Goal: Transaction & Acquisition: Subscribe to service/newsletter

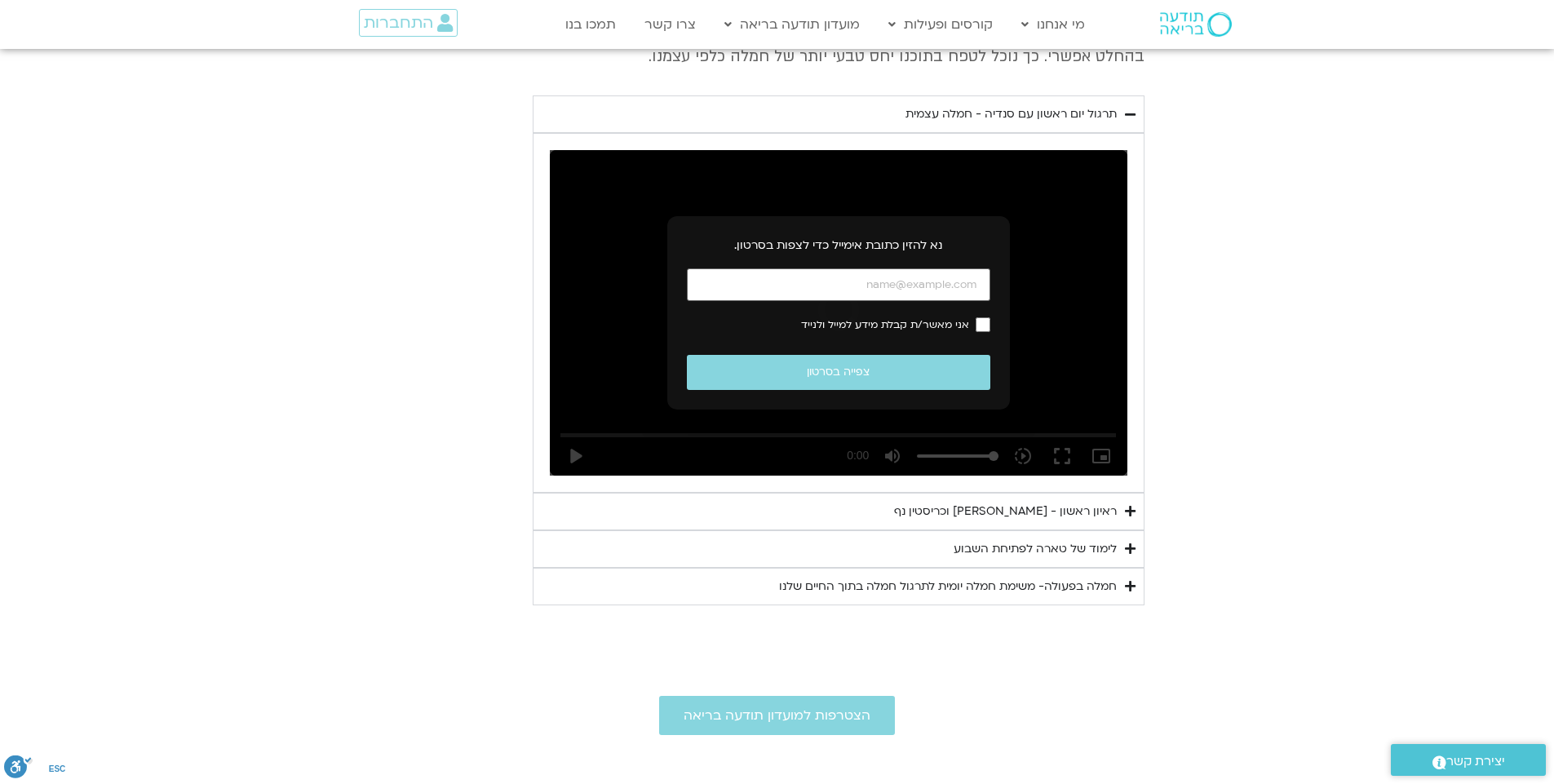
scroll to position [860, 0]
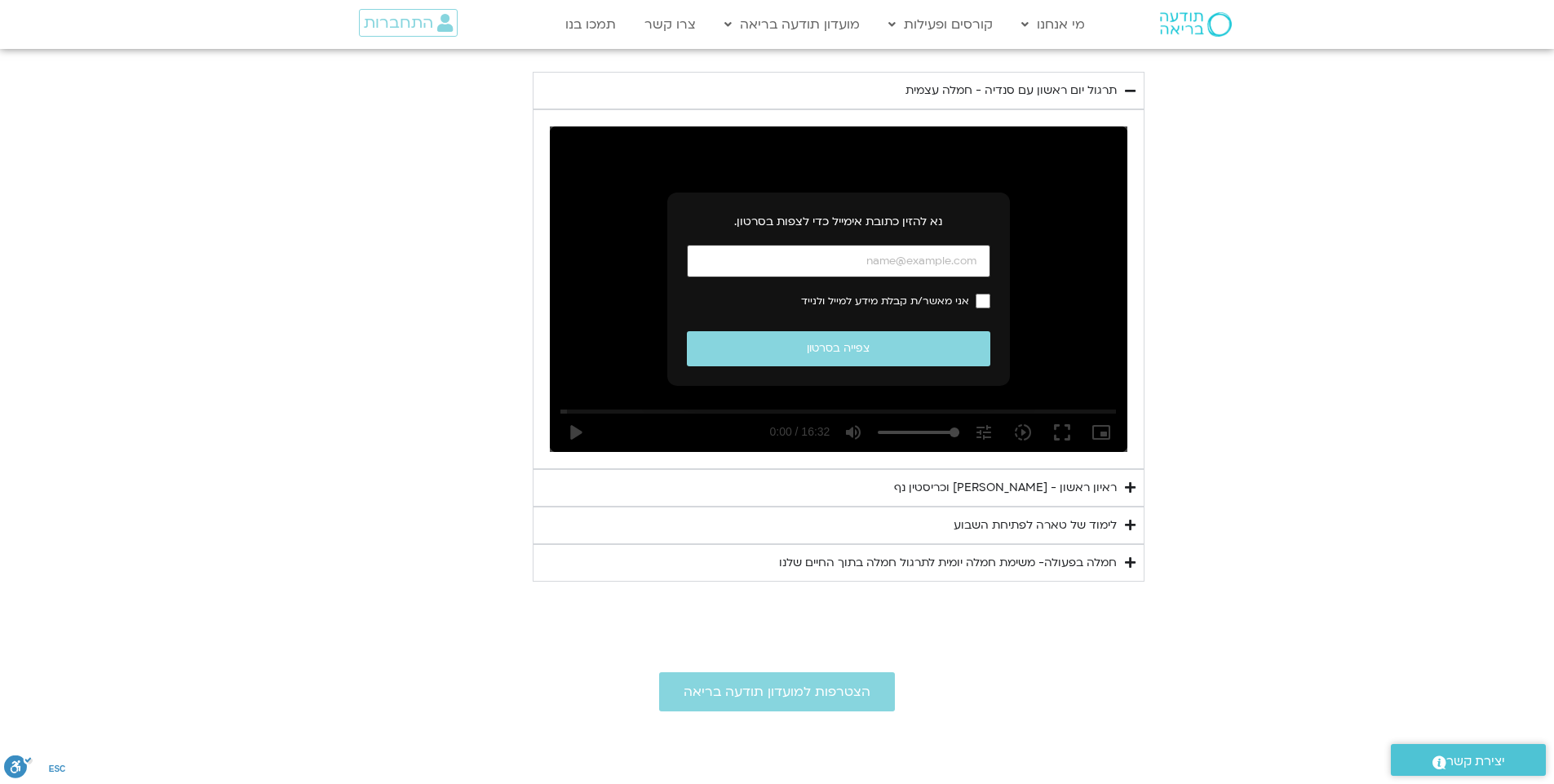
click at [969, 257] on input "כתובת אימייל" at bounding box center [839, 261] width 304 height 33
type input "[EMAIL_ADDRESS][DOMAIN_NAME]"
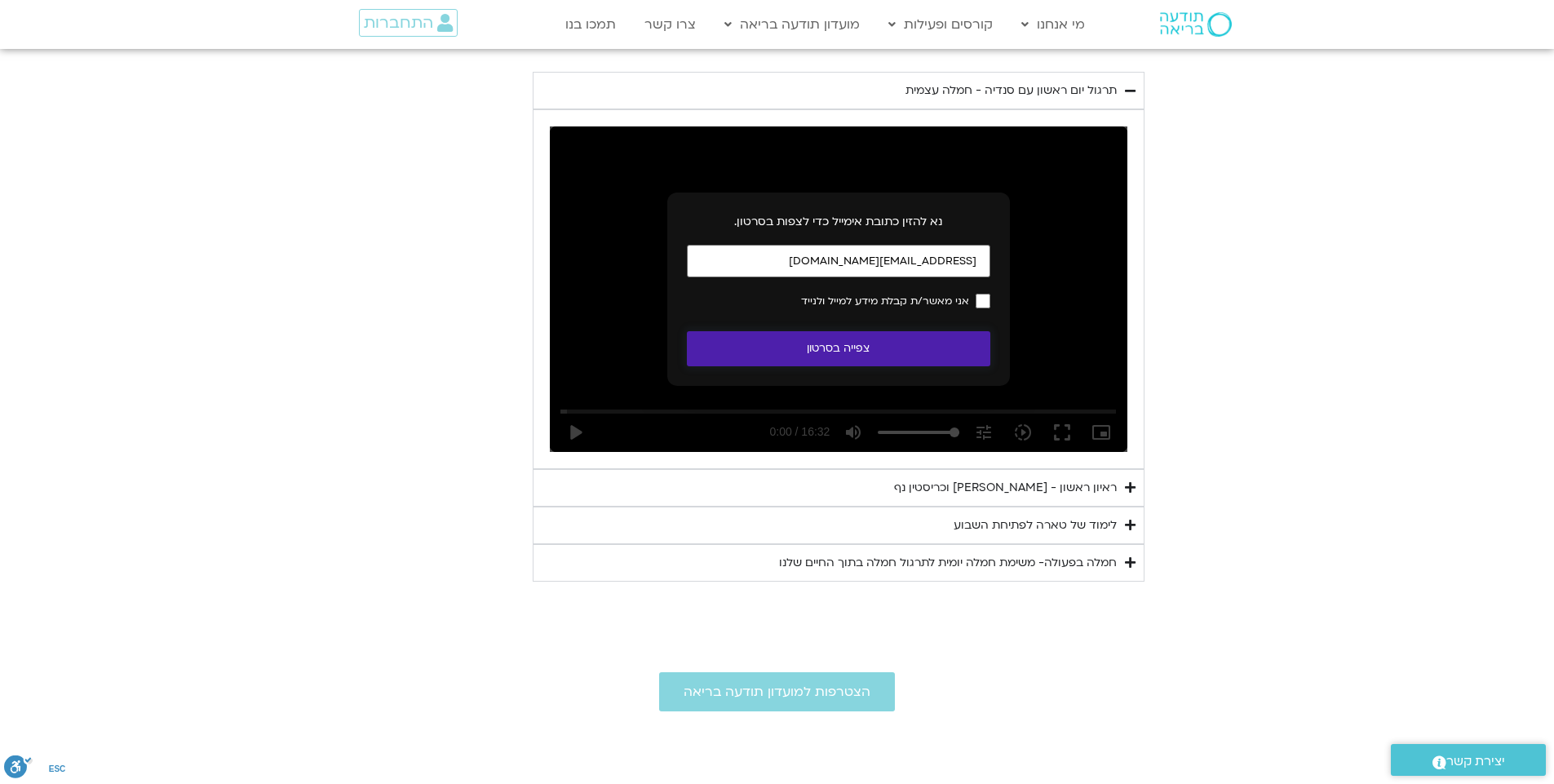
click at [832, 348] on button "צפייה בסרטון" at bounding box center [839, 348] width 304 height 35
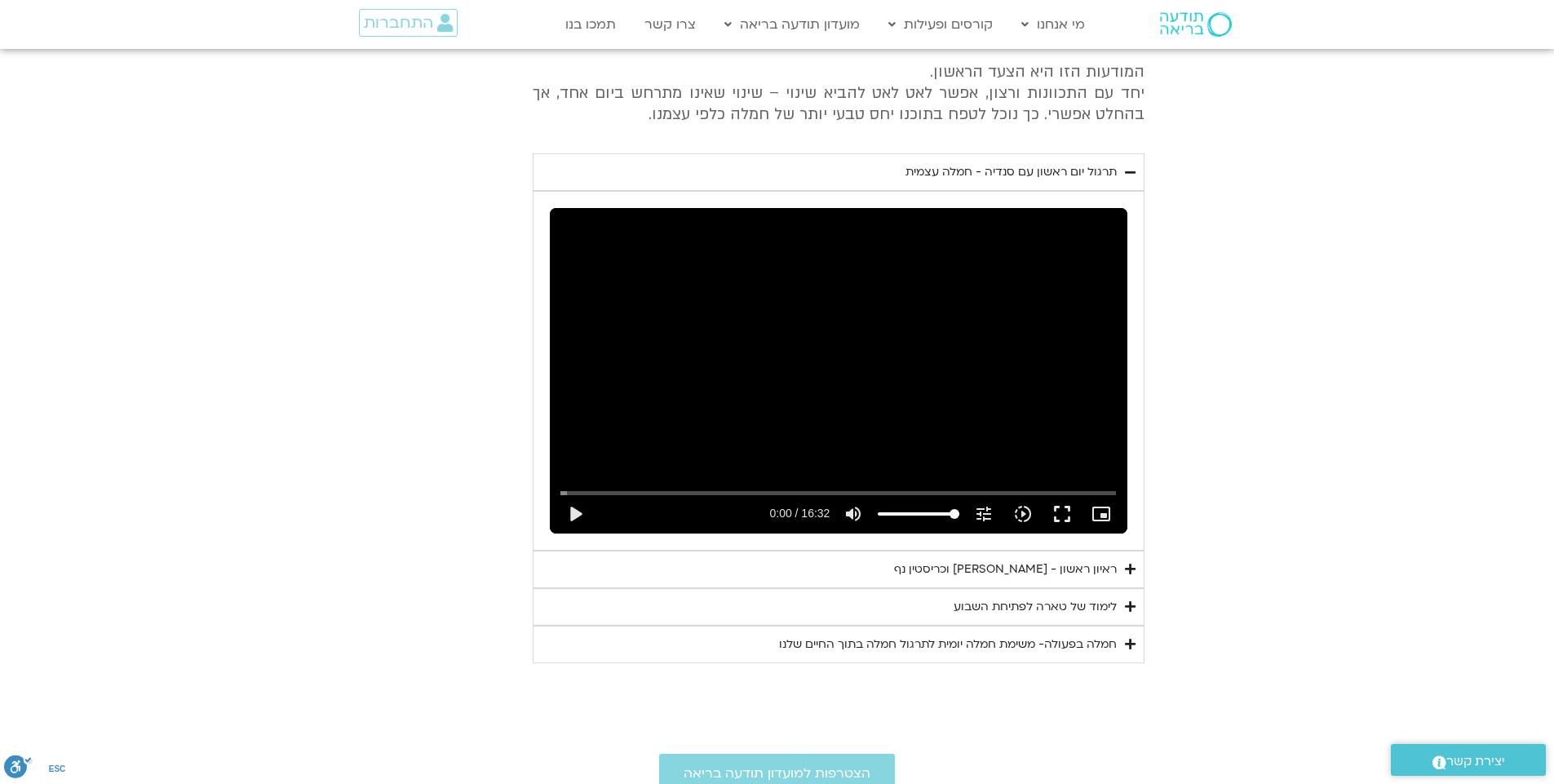
scroll to position [289, 0]
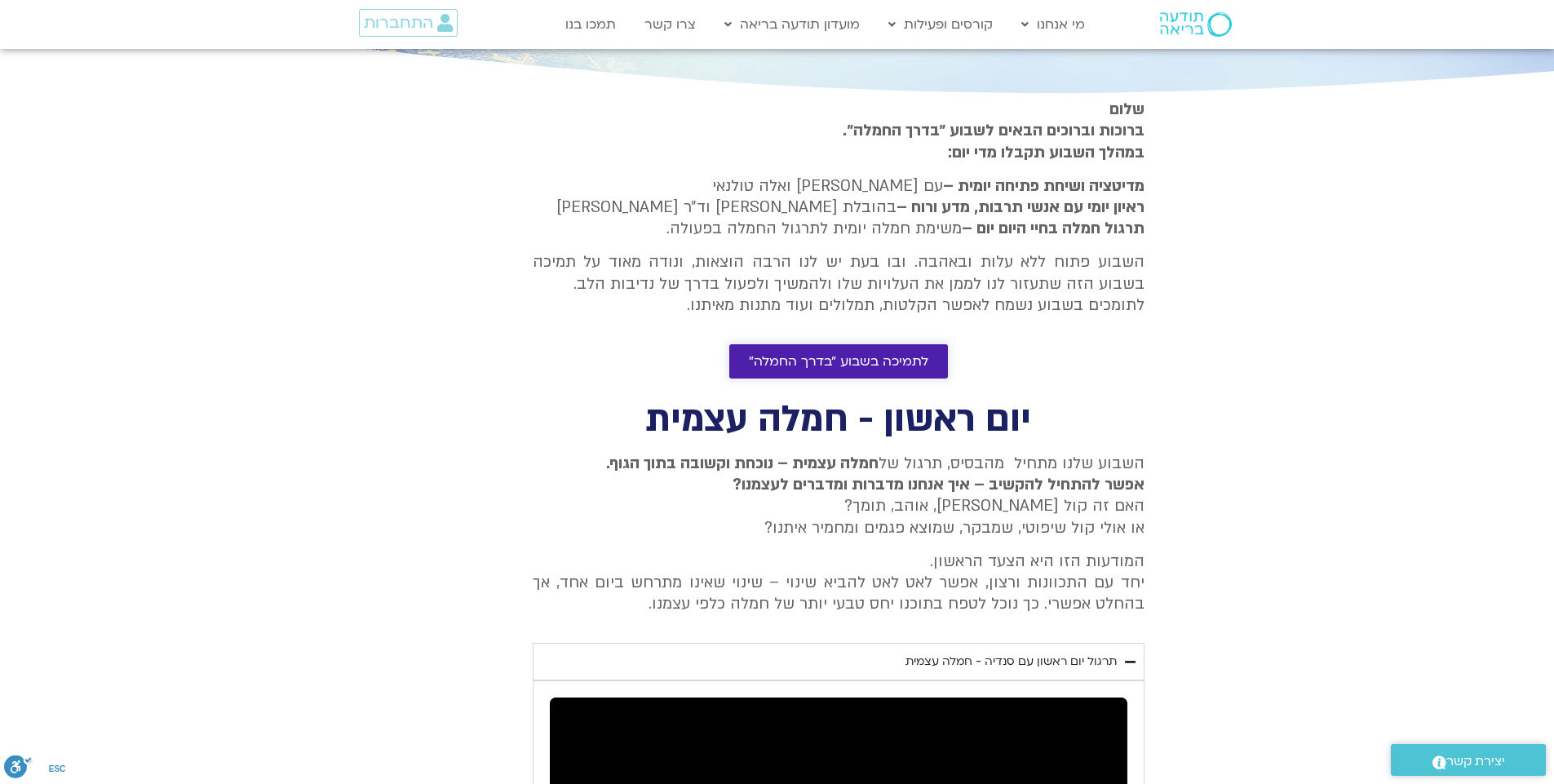
click at [842, 358] on span "לתמיכה בשבוע ״בדרך החמלה״" at bounding box center [839, 361] width 180 height 15
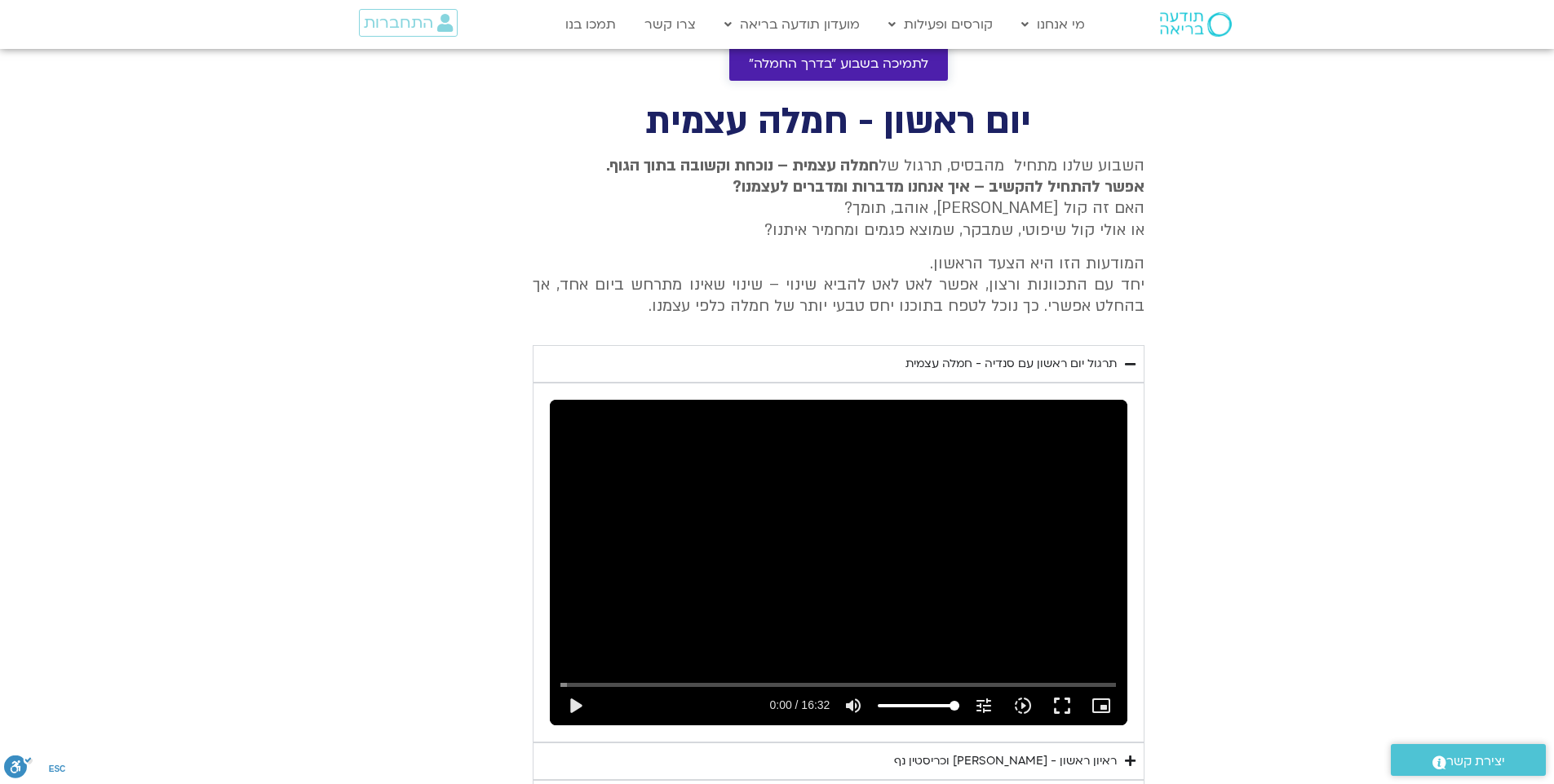
scroll to position [615, 0]
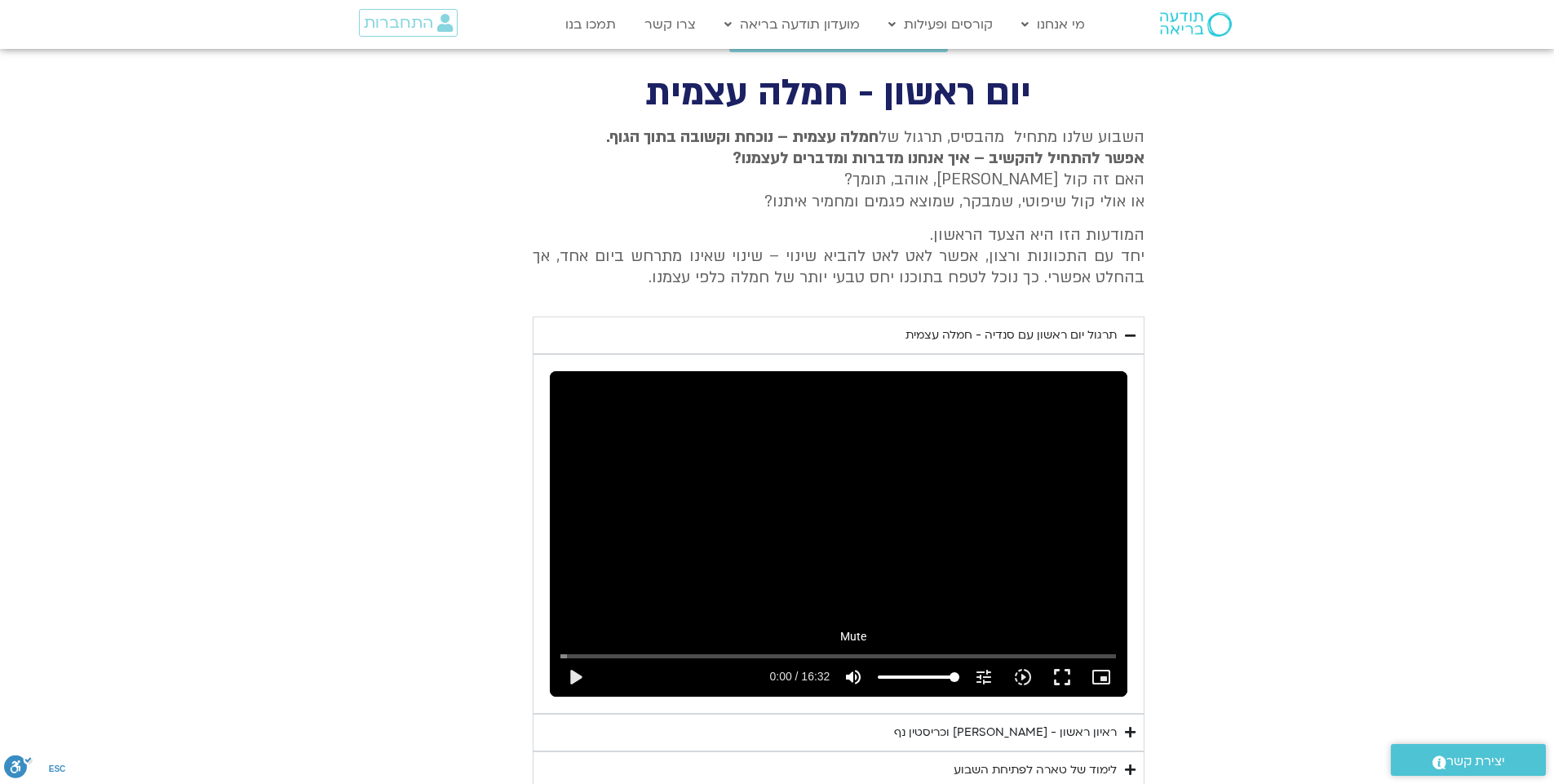
click at [853, 673] on icon "volume_up" at bounding box center [854, 677] width 20 height 20
type input "0"
click at [570, 674] on button "play_arrow" at bounding box center [575, 677] width 39 height 39
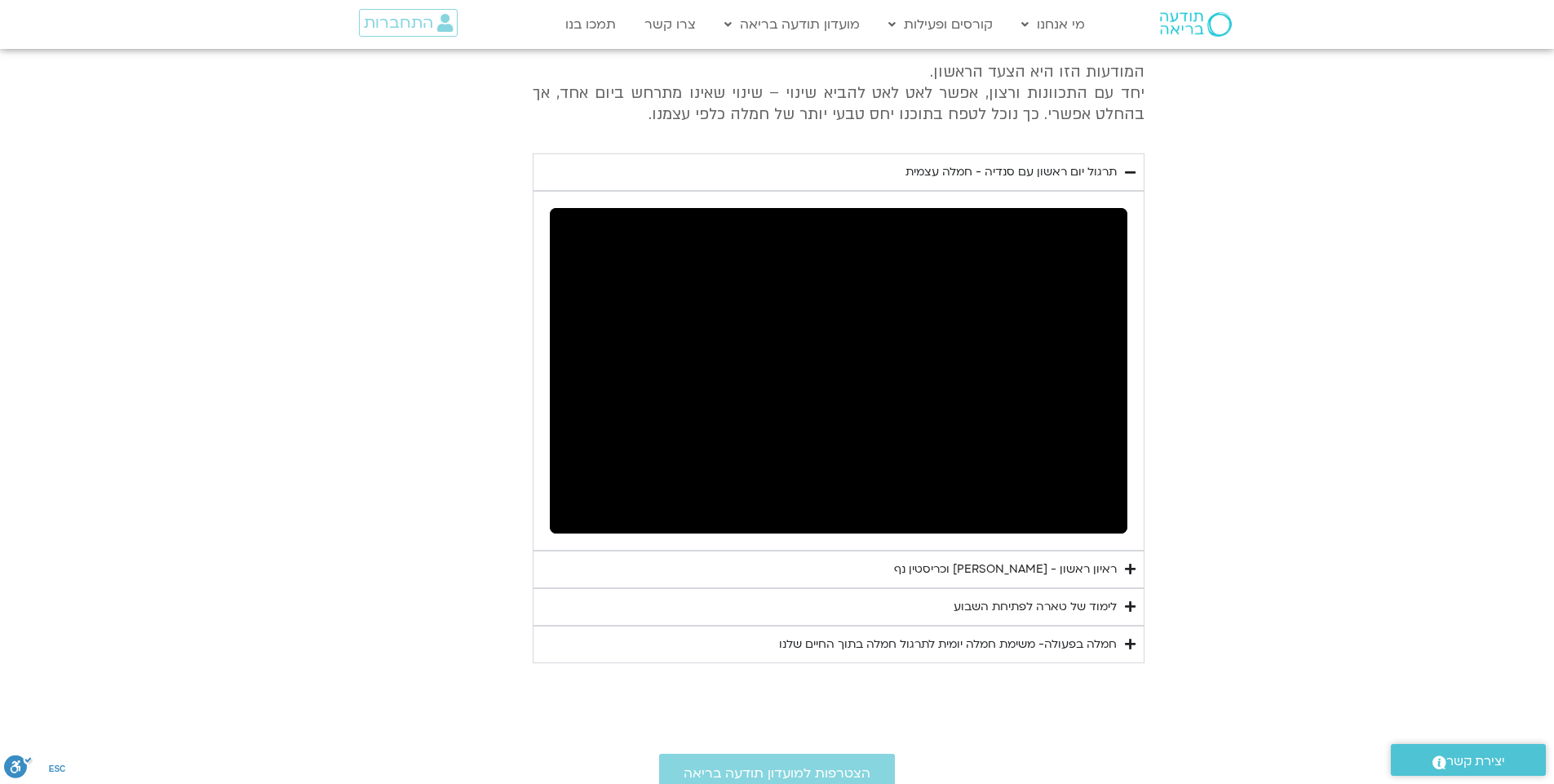
scroll to position [860, 0]
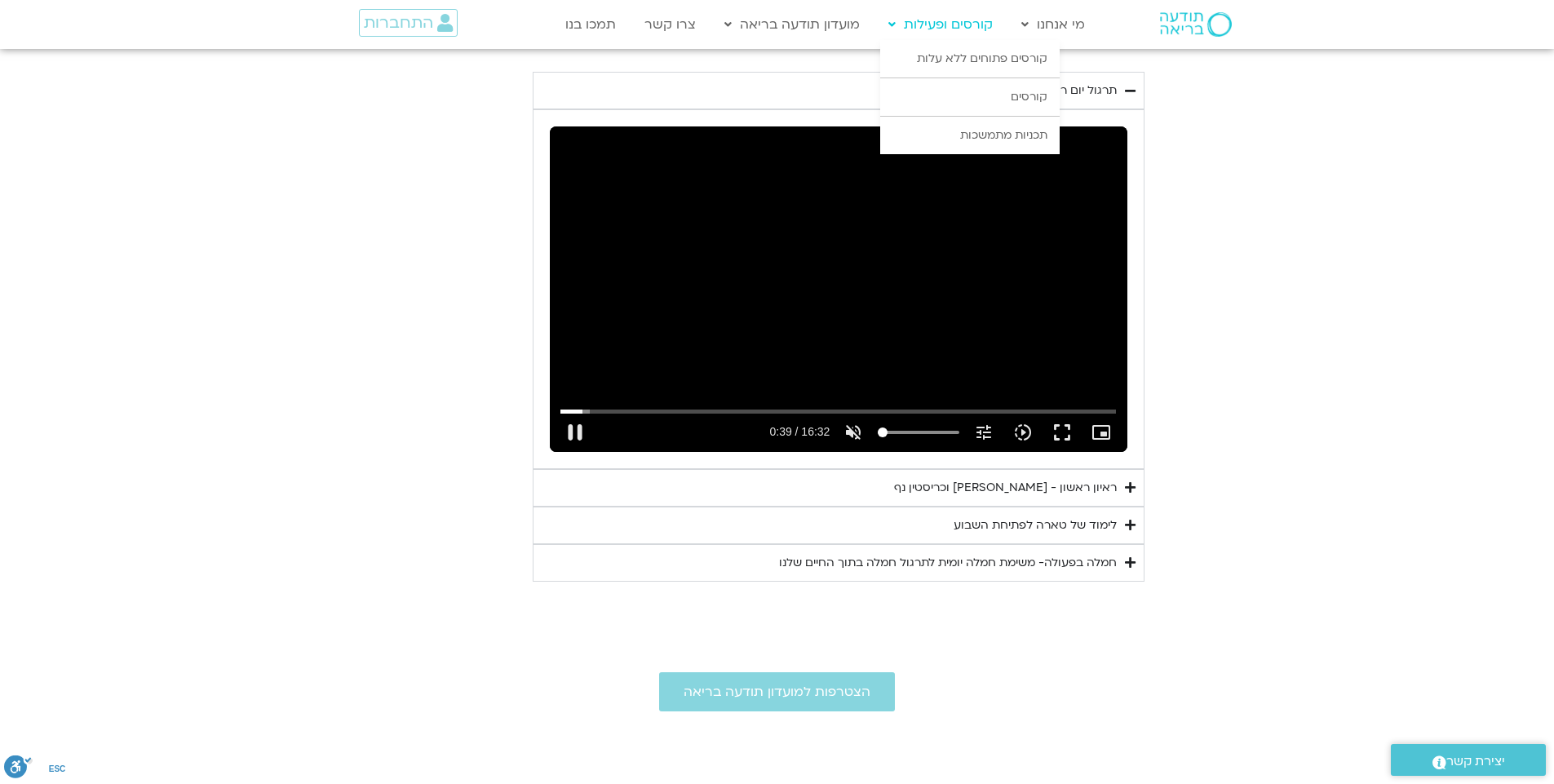
type input "39.683674"
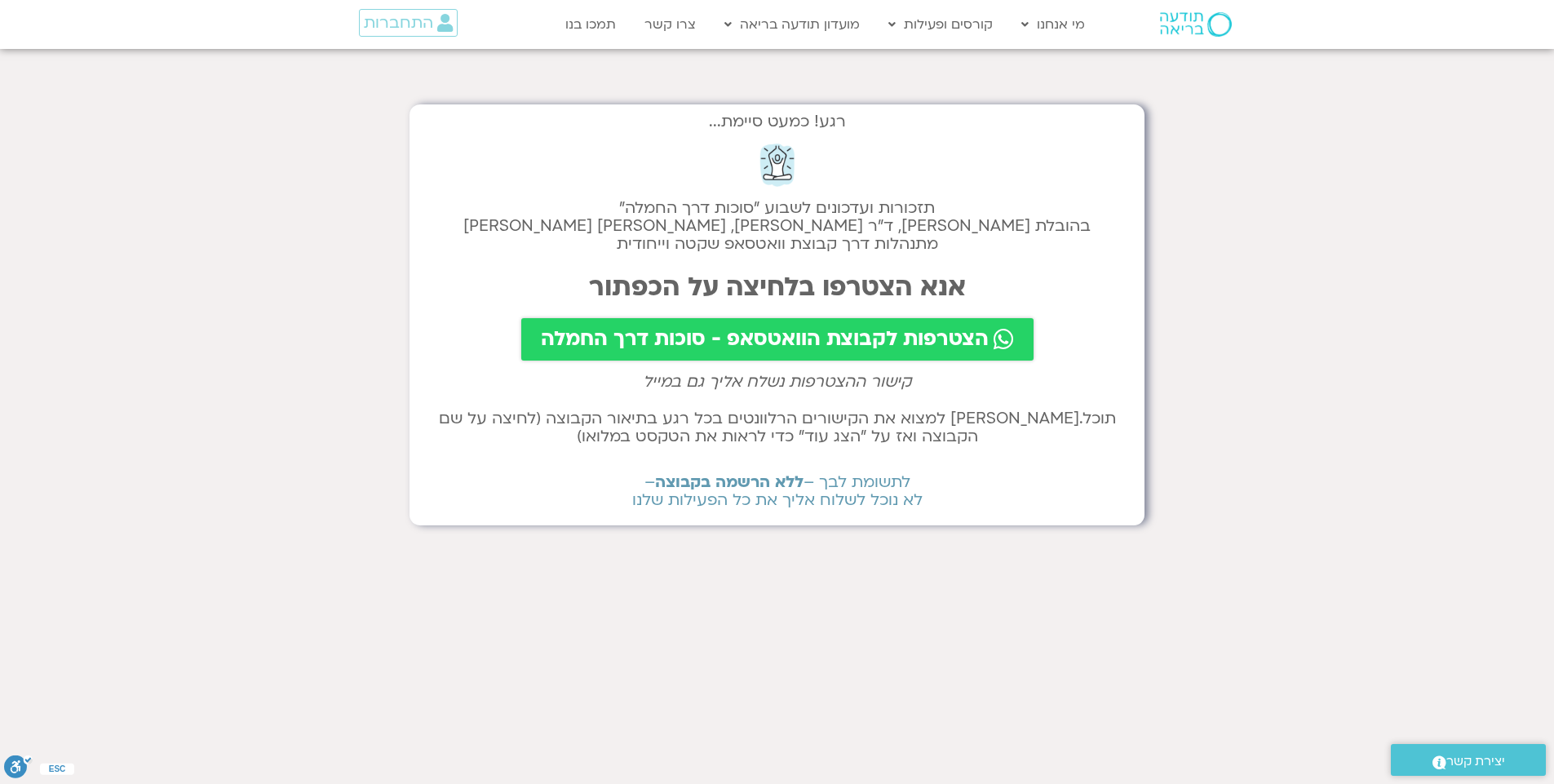
click at [1001, 334] on icon at bounding box center [1004, 339] width 20 height 23
